Goal: Transaction & Acquisition: Purchase product/service

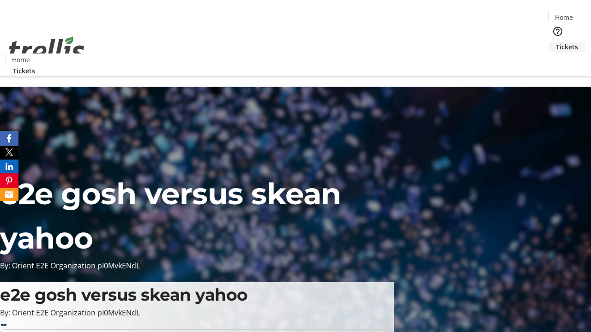
click at [556, 42] on span "Tickets" at bounding box center [567, 47] width 22 height 10
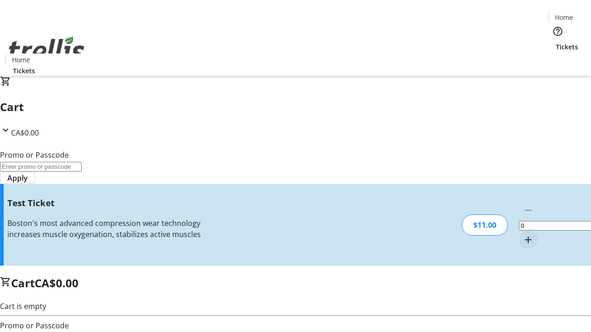
click at [523, 234] on mat-icon "Increment by one" at bounding box center [528, 239] width 11 height 11
type input "1"
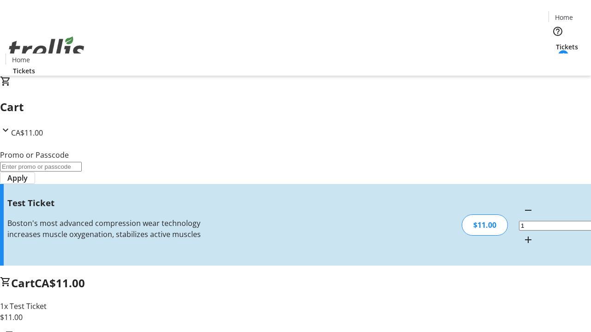
type input "UNLOCK"
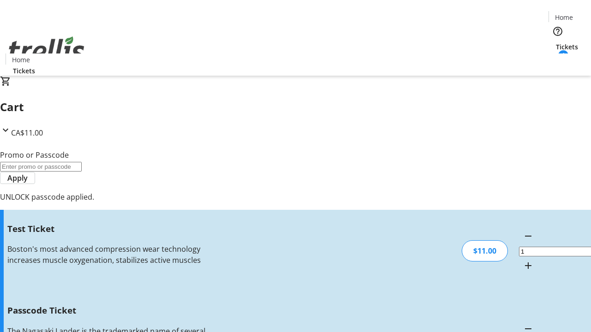
type input "5"
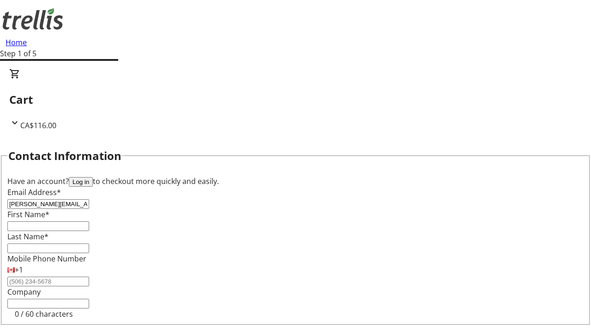
type input "[PERSON_NAME][EMAIL_ADDRESS][DOMAIN_NAME]"
type input "[PERSON_NAME]"
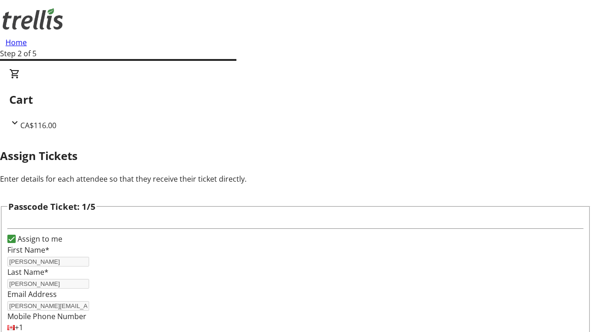
type input "[PERSON_NAME]"
type input "Deron"
type input "Bins"
type input "[PERSON_NAME]"
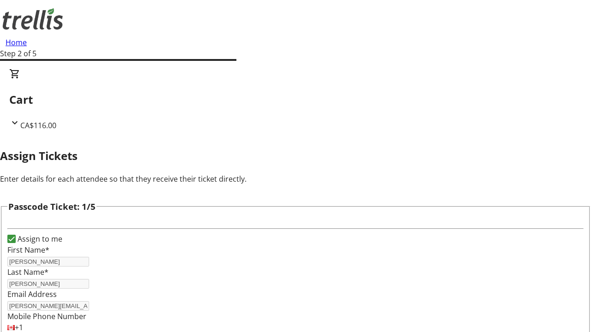
type input "[PERSON_NAME]"
checkbox input "true"
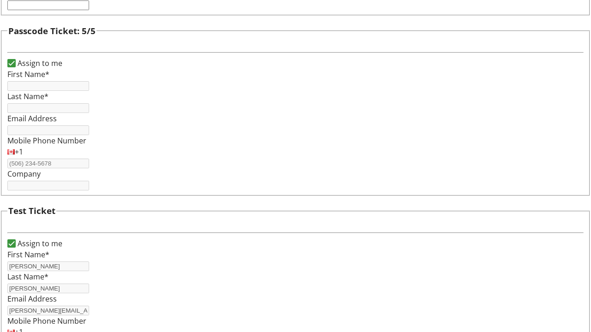
type input "[PERSON_NAME]"
type input "[PERSON_NAME][EMAIL_ADDRESS][DOMAIN_NAME]"
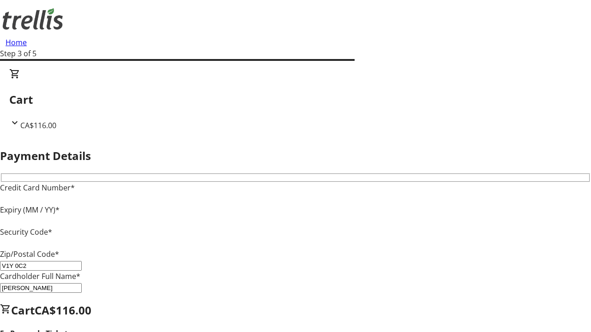
type input "V1Y 0C2"
